Goal: Check status: Check status

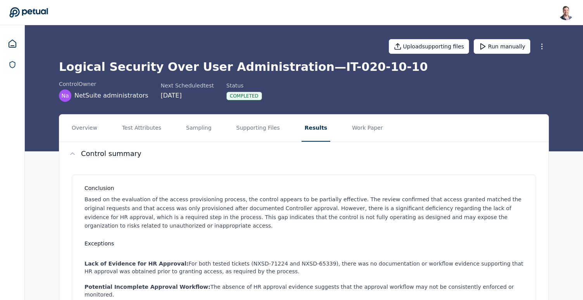
click at [312, 68] on h1 "Logical Security Over User Administration — IT-020-10-10" at bounding box center [304, 67] width 490 height 14
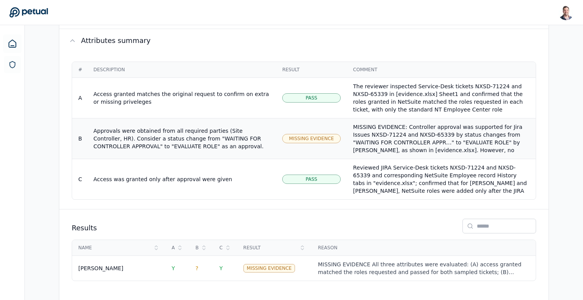
scroll to position [17, 0]
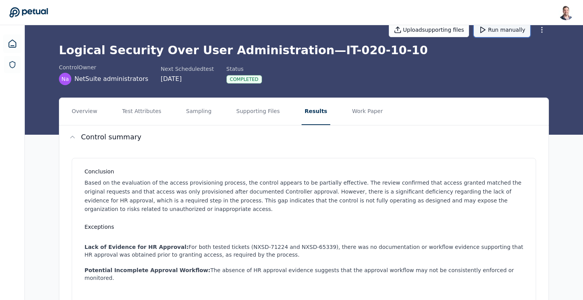
click at [500, 32] on button "Run manually" at bounding box center [502, 29] width 57 height 15
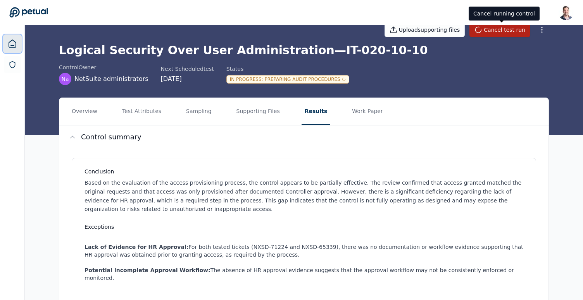
click at [13, 43] on icon at bounding box center [12, 43] width 9 height 9
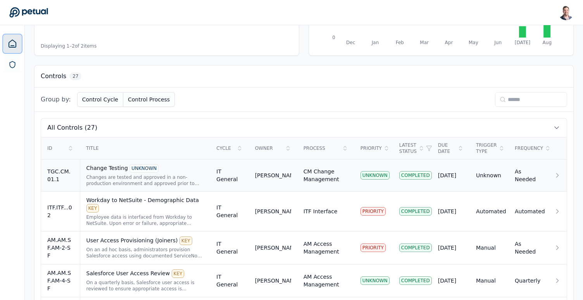
scroll to position [150, 0]
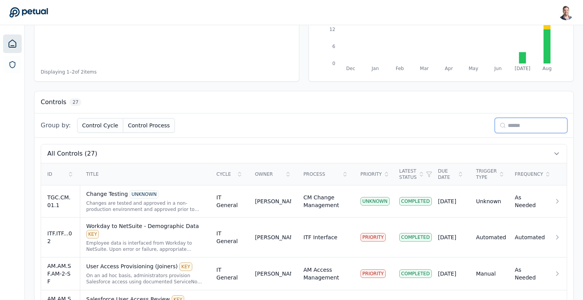
click at [509, 127] on input at bounding box center [531, 125] width 72 height 15
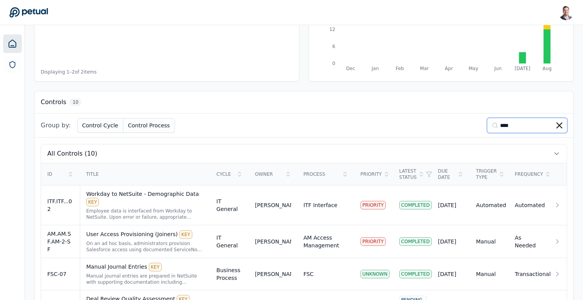
scroll to position [84, 0]
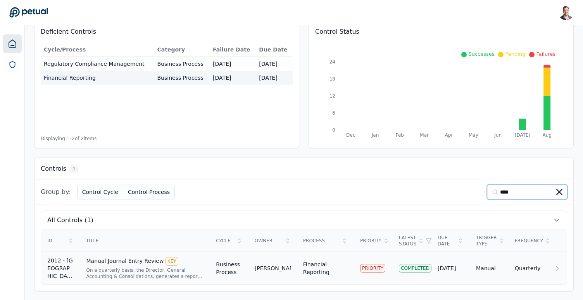
type input "****"
click at [102, 276] on div "On a quarterly basis, the Director, General Accounting & Consolidations, genera…" at bounding box center [144, 273] width 117 height 12
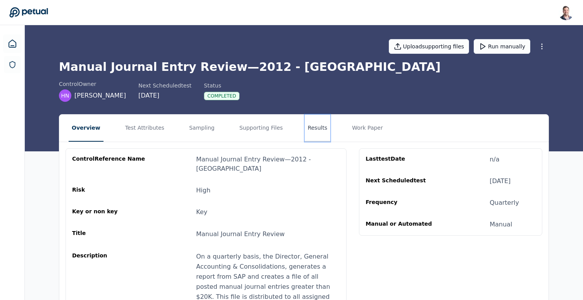
click at [306, 127] on button "Results" at bounding box center [318, 128] width 26 height 27
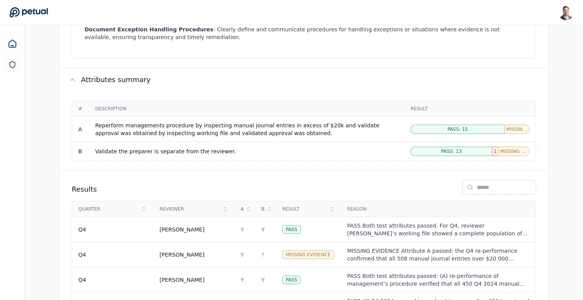
scroll to position [632, 0]
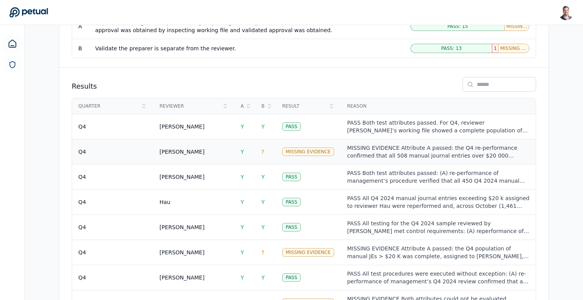
click at [381, 144] on div "MISSING EVIDENCE Attribute A passed: the Q4 re-performance confirmed that all 5…" at bounding box center [438, 152] width 183 height 16
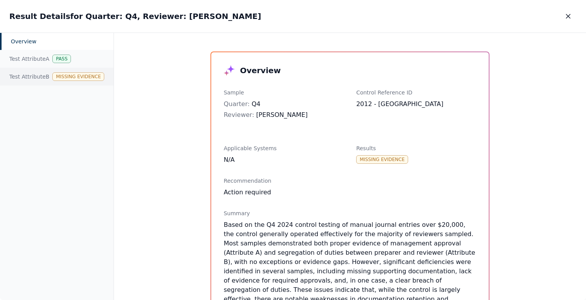
click at [76, 83] on div "Test Attribute B Missing Evidence" at bounding box center [57, 77] width 114 height 18
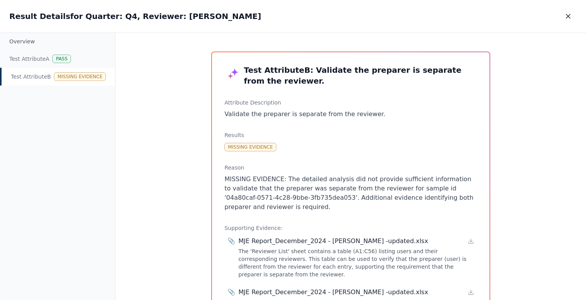
click at [577, 16] on div "Result Details for Quarter: Q4, Reviewer: [PERSON_NAME] Details for Quarter: Q4…" at bounding box center [293, 16] width 586 height 33
click at [571, 16] on icon "button" at bounding box center [568, 16] width 8 height 8
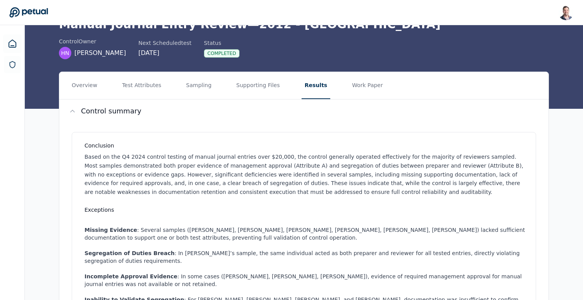
scroll to position [17, 0]
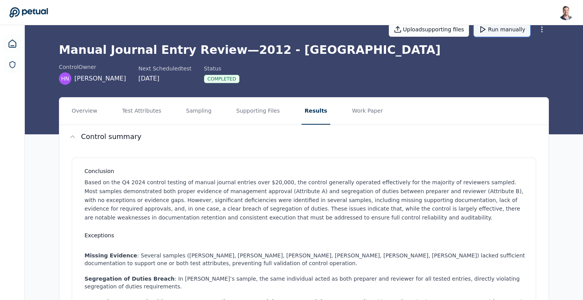
click at [505, 29] on button "Run manually" at bounding box center [502, 29] width 57 height 15
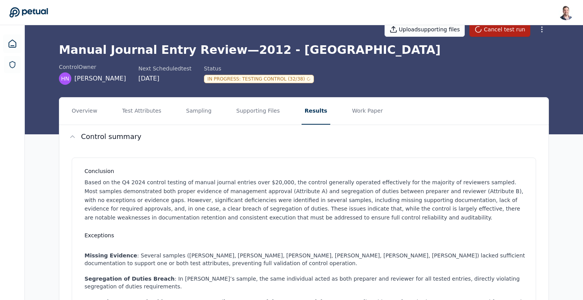
click at [363, 89] on div "Upload supporting files Cancel test run Manual Journal Entry Review — 2012 - CA…" at bounding box center [304, 71] width 558 height 126
click at [291, 76] on div "In Progress : Testing Control (33/38)" at bounding box center [259, 79] width 110 height 9
click at [295, 79] on div "In Progress : Testing Control (33/38)" at bounding box center [259, 79] width 110 height 9
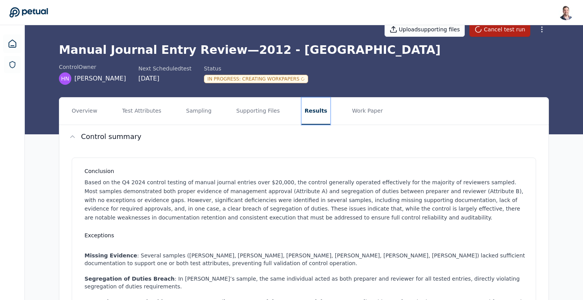
click at [310, 115] on button "Results" at bounding box center [316, 111] width 29 height 27
click at [158, 115] on button "Test Attributes" at bounding box center [141, 111] width 45 height 27
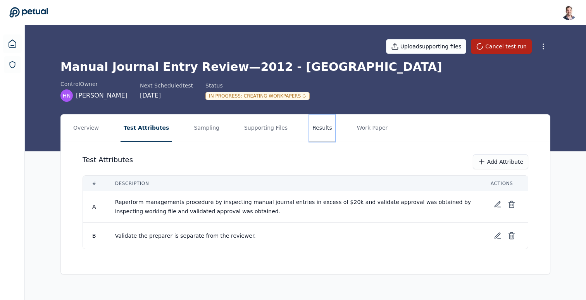
click at [309, 128] on button "Results" at bounding box center [322, 128] width 26 height 27
